Goal: Information Seeking & Learning: Find specific fact

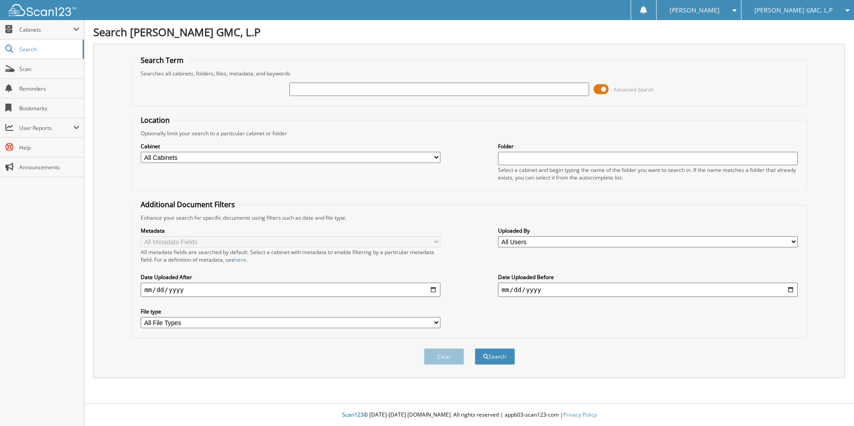
click at [388, 86] on input "text" at bounding box center [440, 89] width 300 height 13
type input "PREMIER CHEVROLET GAM OF [PERSON_NAME]"
click at [498, 357] on button "Search" at bounding box center [495, 356] width 40 height 17
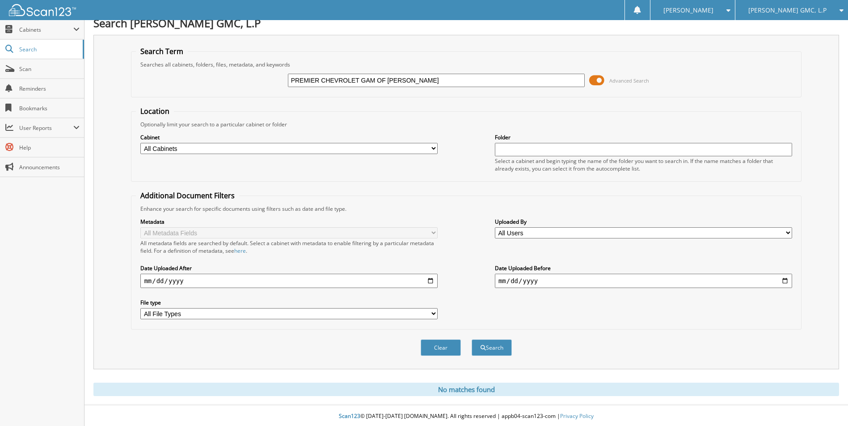
scroll to position [11, 0]
click at [375, 76] on input "PREMIER CHEVROLET GAM OF [PERSON_NAME]" at bounding box center [436, 78] width 297 height 13
type input "PREMIER CHEVROLET GMC OF [PERSON_NAME]"
click at [492, 348] on button "Search" at bounding box center [491, 346] width 40 height 17
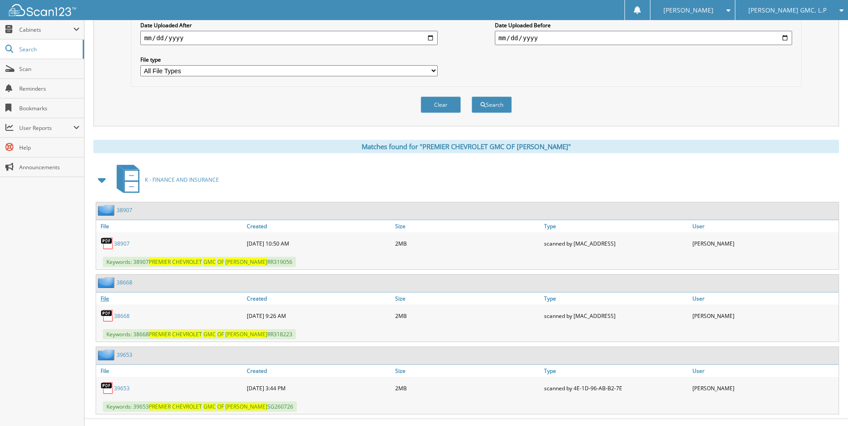
scroll to position [268, 0]
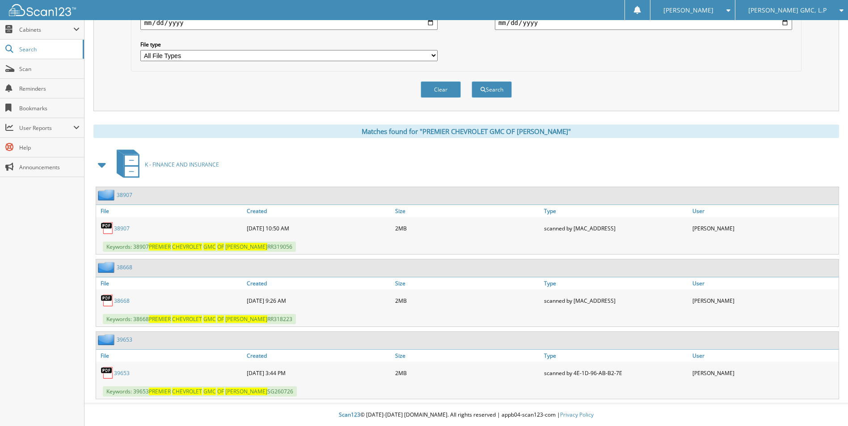
click at [122, 372] on link "39653" at bounding box center [122, 373] width 16 height 8
click at [127, 373] on link "39653" at bounding box center [122, 373] width 16 height 8
click at [127, 375] on link "39653" at bounding box center [122, 373] width 16 height 8
